Goal: Task Accomplishment & Management: Manage account settings

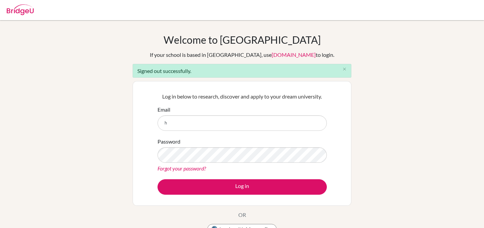
type input "[EMAIL_ADDRESS][DOMAIN_NAME]"
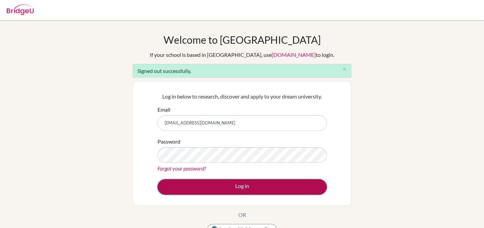
click at [248, 181] on button "Log in" at bounding box center [242, 186] width 169 height 15
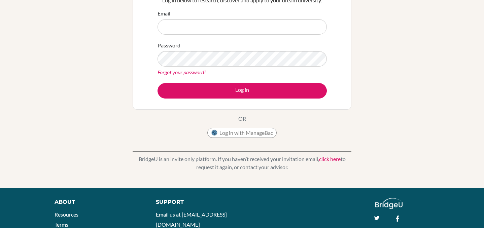
scroll to position [100, 0]
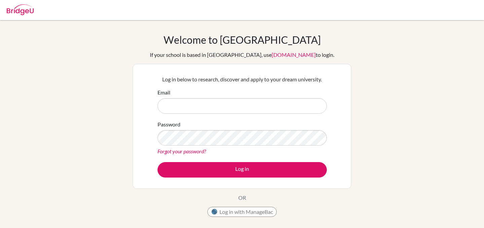
scroll to position [83, 0]
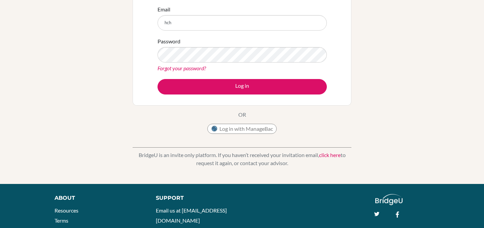
type input "[EMAIL_ADDRESS][DOMAIN_NAME]"
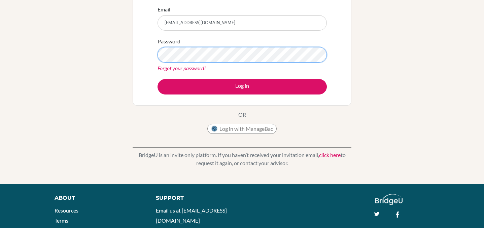
click at [158, 79] on button "Log in" at bounding box center [242, 86] width 169 height 15
